Goal: Transaction & Acquisition: Purchase product/service

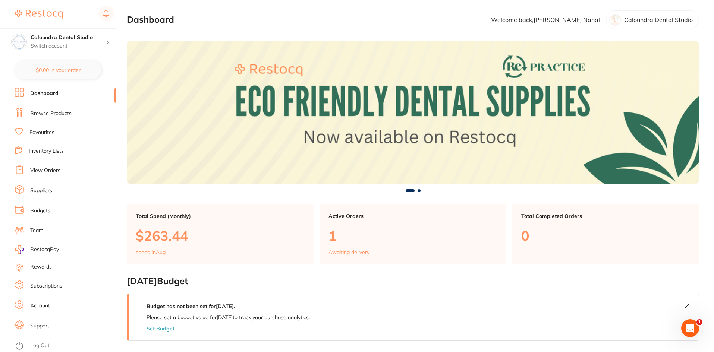
click at [43, 115] on link "Browse Products" at bounding box center [50, 113] width 41 height 7
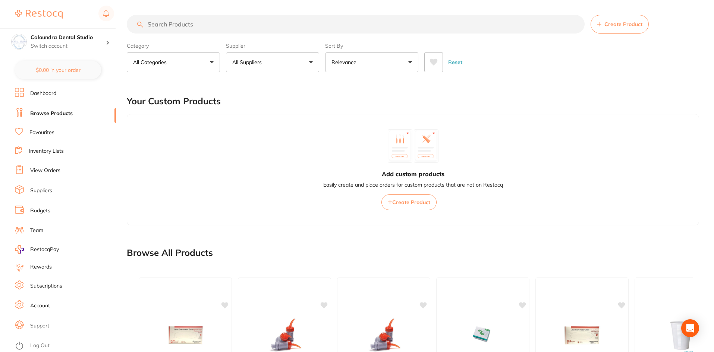
click at [264, 64] on p "All Suppliers" at bounding box center [248, 62] width 32 height 7
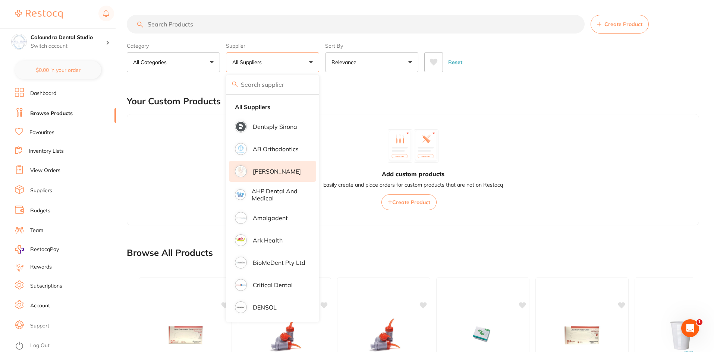
click at [274, 173] on p "[PERSON_NAME]" at bounding box center [277, 171] width 48 height 7
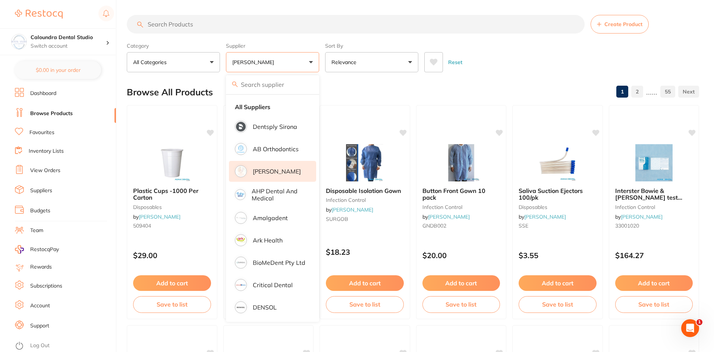
click at [180, 22] on input "search" at bounding box center [356, 24] width 458 height 19
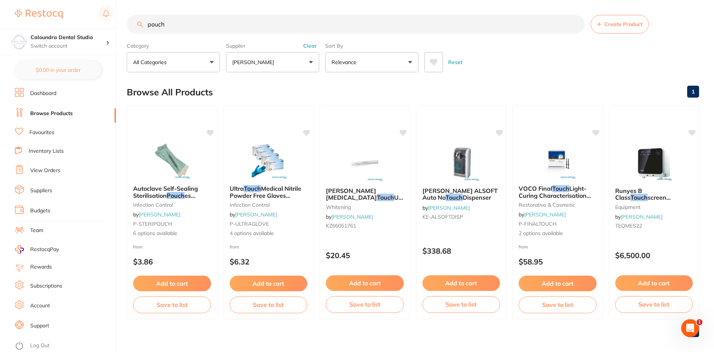
click at [161, 176] on img at bounding box center [172, 160] width 48 height 37
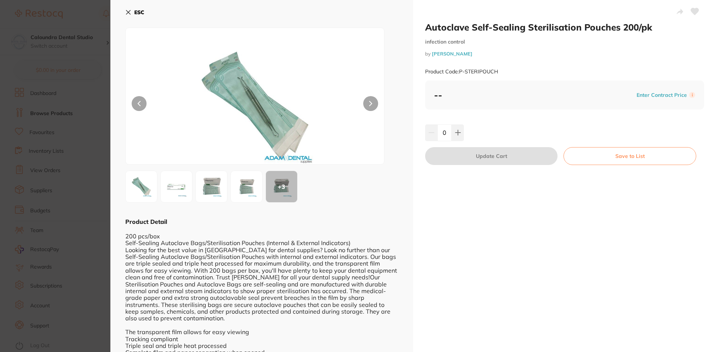
click at [629, 94] on div "-- Enter Contract Price i" at bounding box center [564, 94] width 261 height 11
click at [651, 93] on button "Enter Contract Price" at bounding box center [661, 95] width 55 height 7
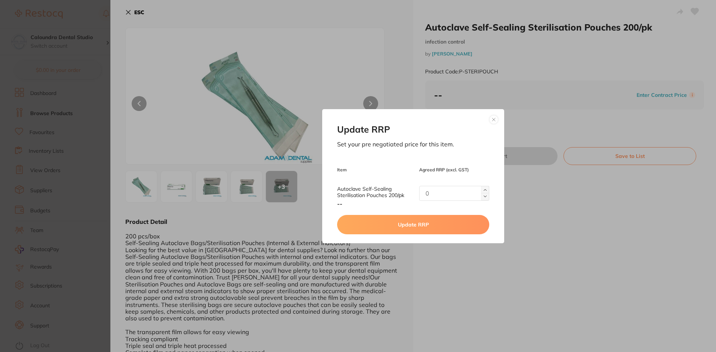
click at [491, 122] on button at bounding box center [493, 119] width 9 height 9
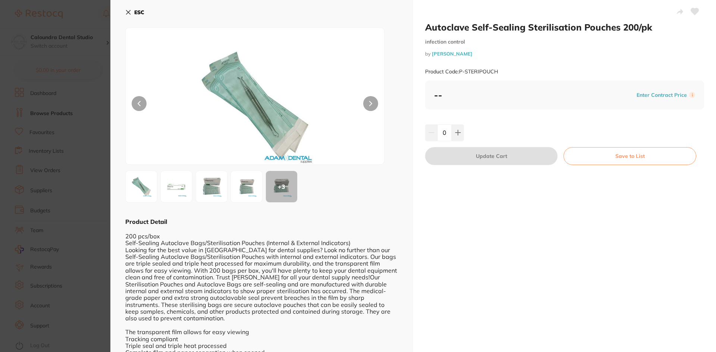
click at [98, 127] on section "Autoclave Self-Sealing Sterilisation Pouches 200/pk infection control by [PERSO…" at bounding box center [358, 176] width 716 height 352
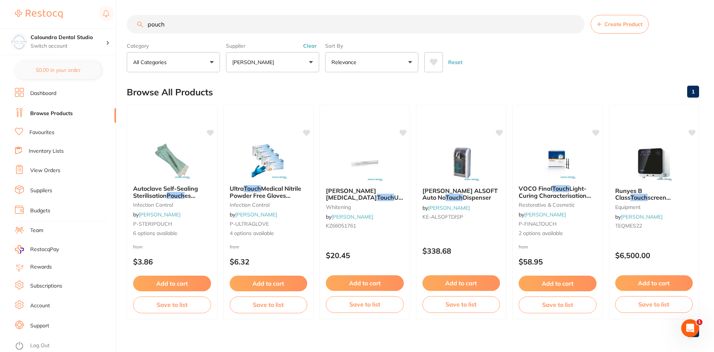
click at [169, 20] on input "pouch" at bounding box center [356, 24] width 458 height 19
type input "pouches"
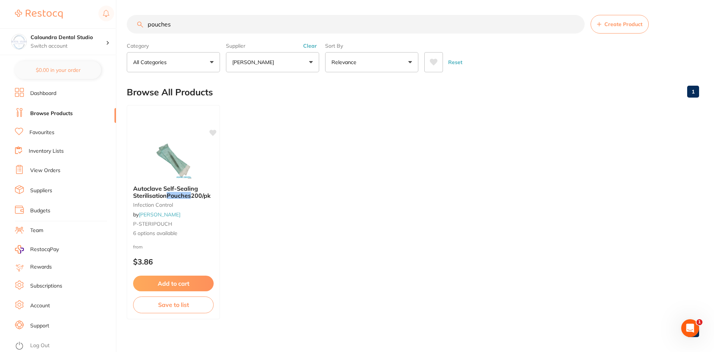
click at [455, 250] on ul "Autoclave Self-Sealing Sterilisation Pouches 200/pk infection control by [PERSO…" at bounding box center [413, 212] width 572 height 214
click at [158, 225] on span "P-STERIPOUCH" at bounding box center [153, 224] width 40 height 7
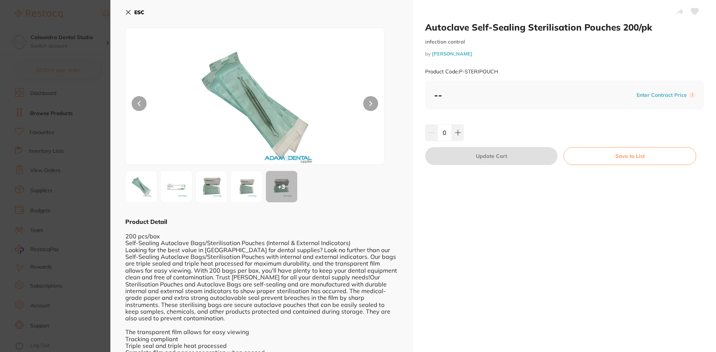
click at [128, 10] on icon at bounding box center [128, 12] width 6 height 6
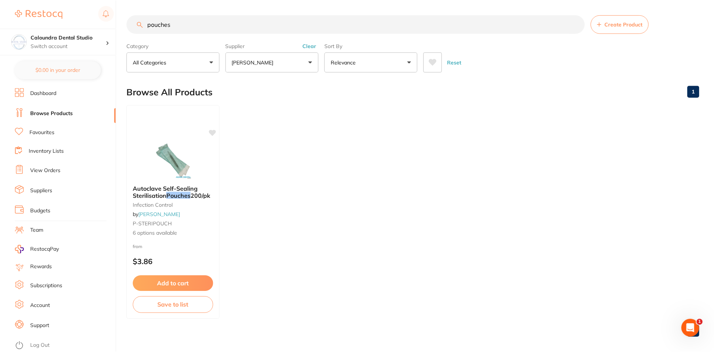
scroll to position [0, 0]
click at [296, 67] on button "[PERSON_NAME]" at bounding box center [272, 62] width 93 height 20
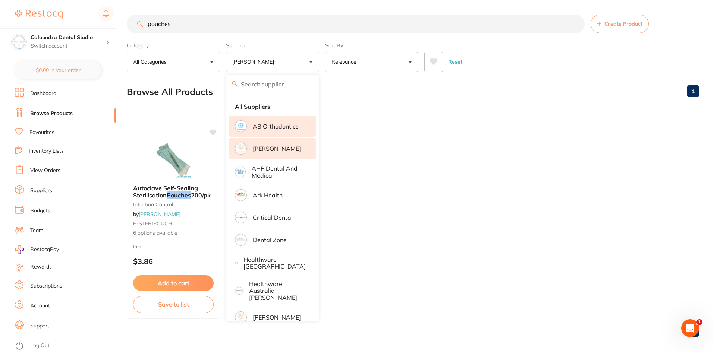
scroll to position [0, 0]
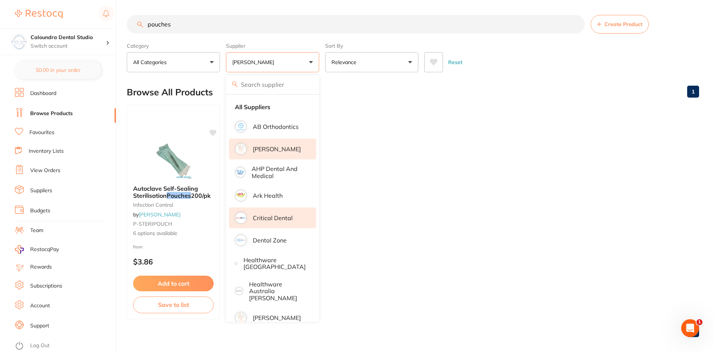
click at [282, 220] on p "Critical Dental" at bounding box center [273, 218] width 40 height 7
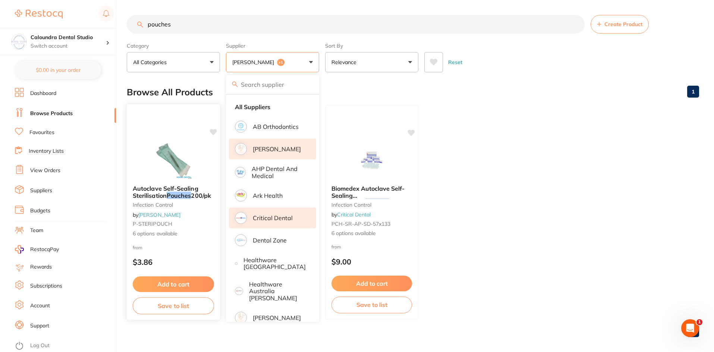
click at [154, 189] on span "Autoclave Self-Sealing Sterilisation" at bounding box center [166, 192] width 66 height 15
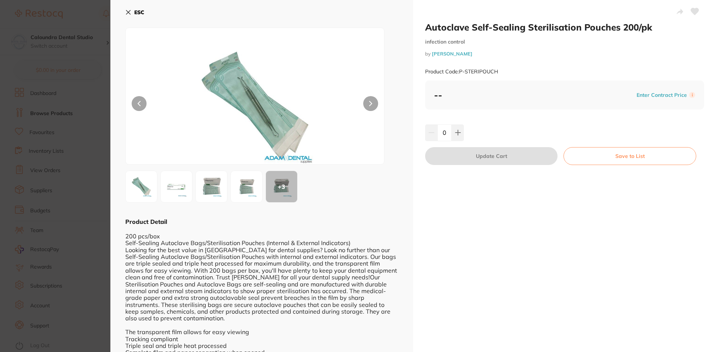
click at [97, 77] on section "Autoclave Self-Sealing Sterilisation Pouches 200/pk infection control by [PERSO…" at bounding box center [358, 176] width 716 height 352
